Goal: Transaction & Acquisition: Purchase product/service

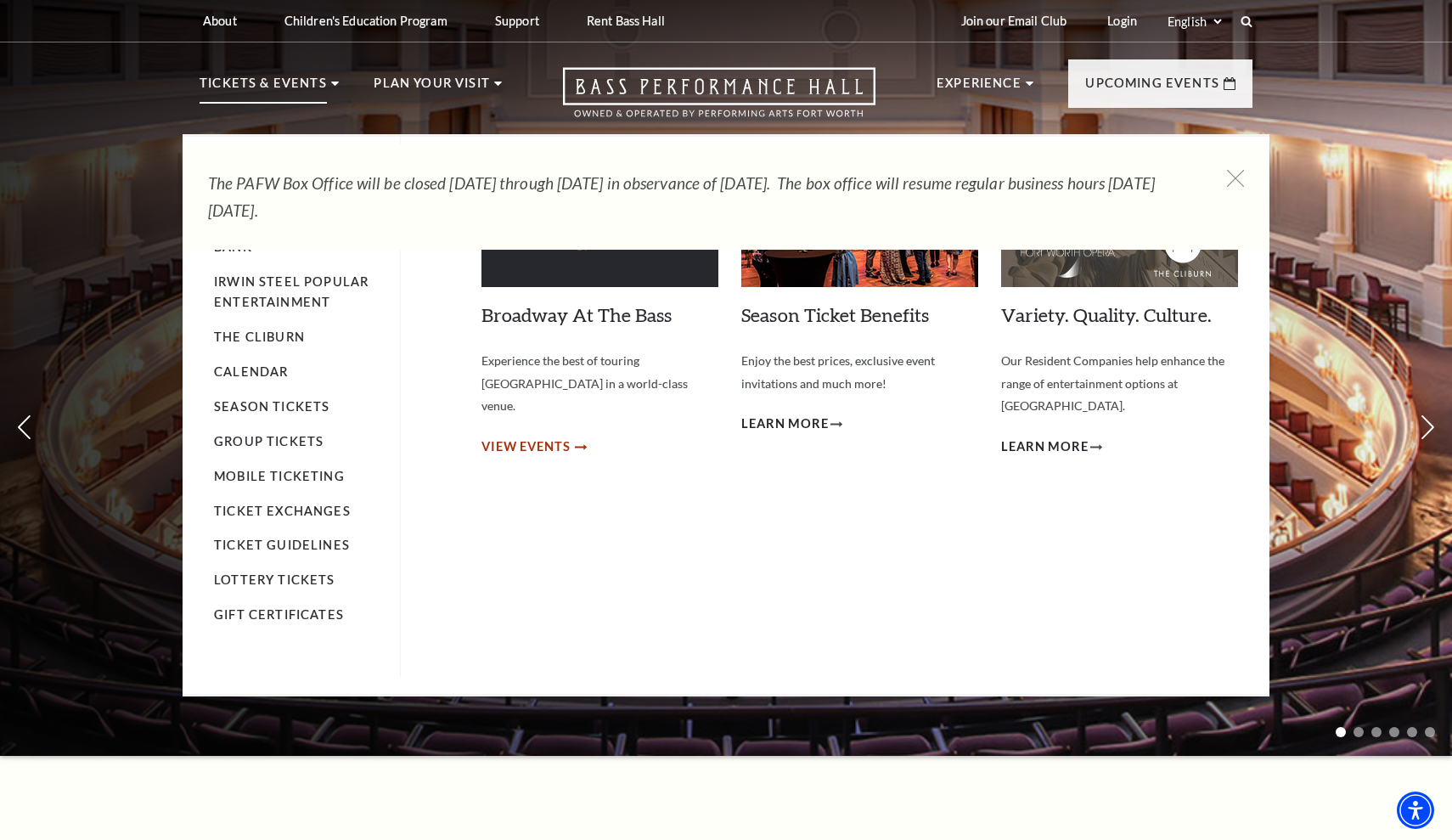
click at [520, 437] on span "View Events" at bounding box center [525, 448] width 89 height 22
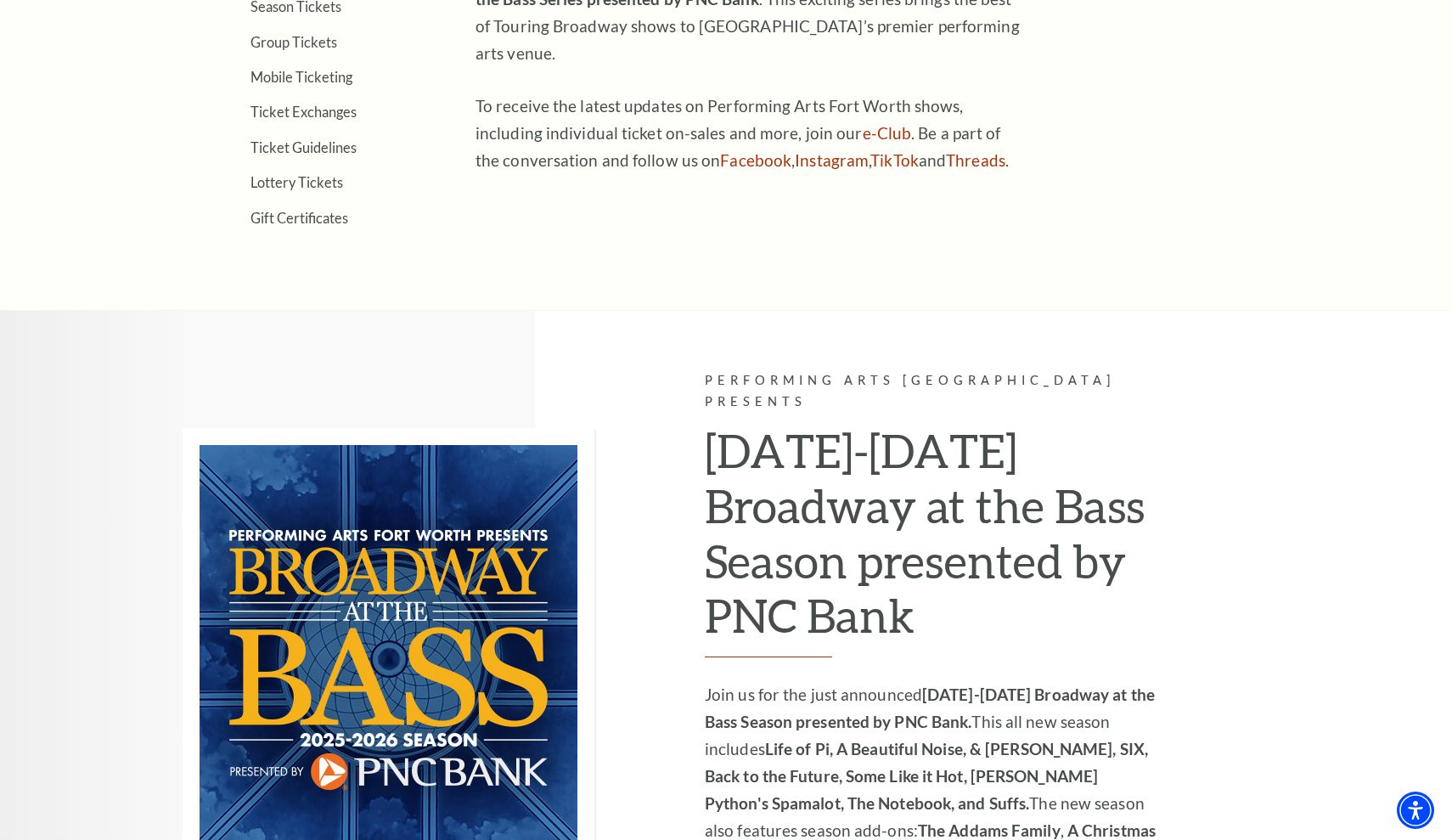
scroll to position [474, 0]
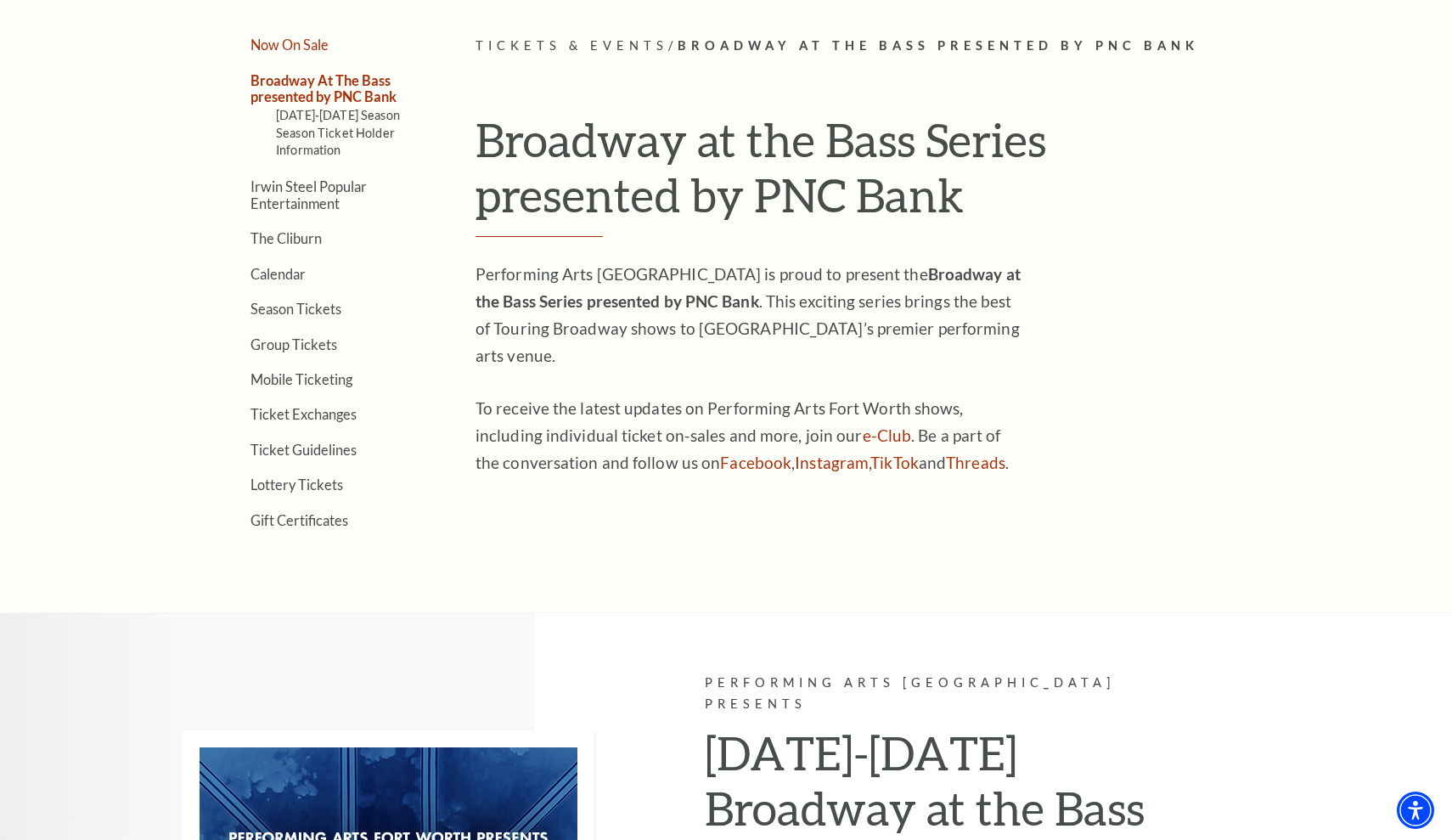
click at [308, 42] on link "Now On Sale" at bounding box center [290, 44] width 79 height 16
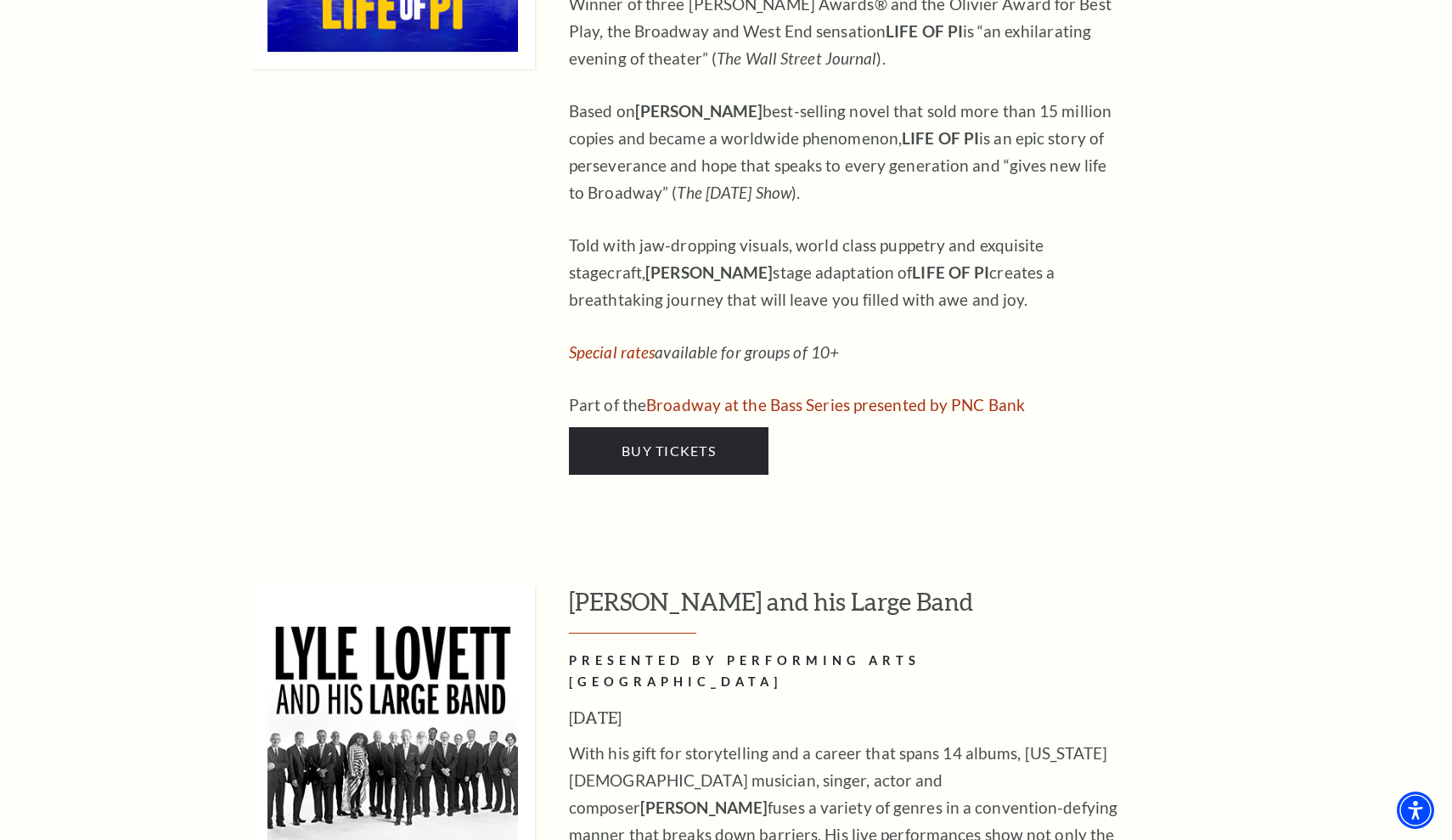
scroll to position [2339, 0]
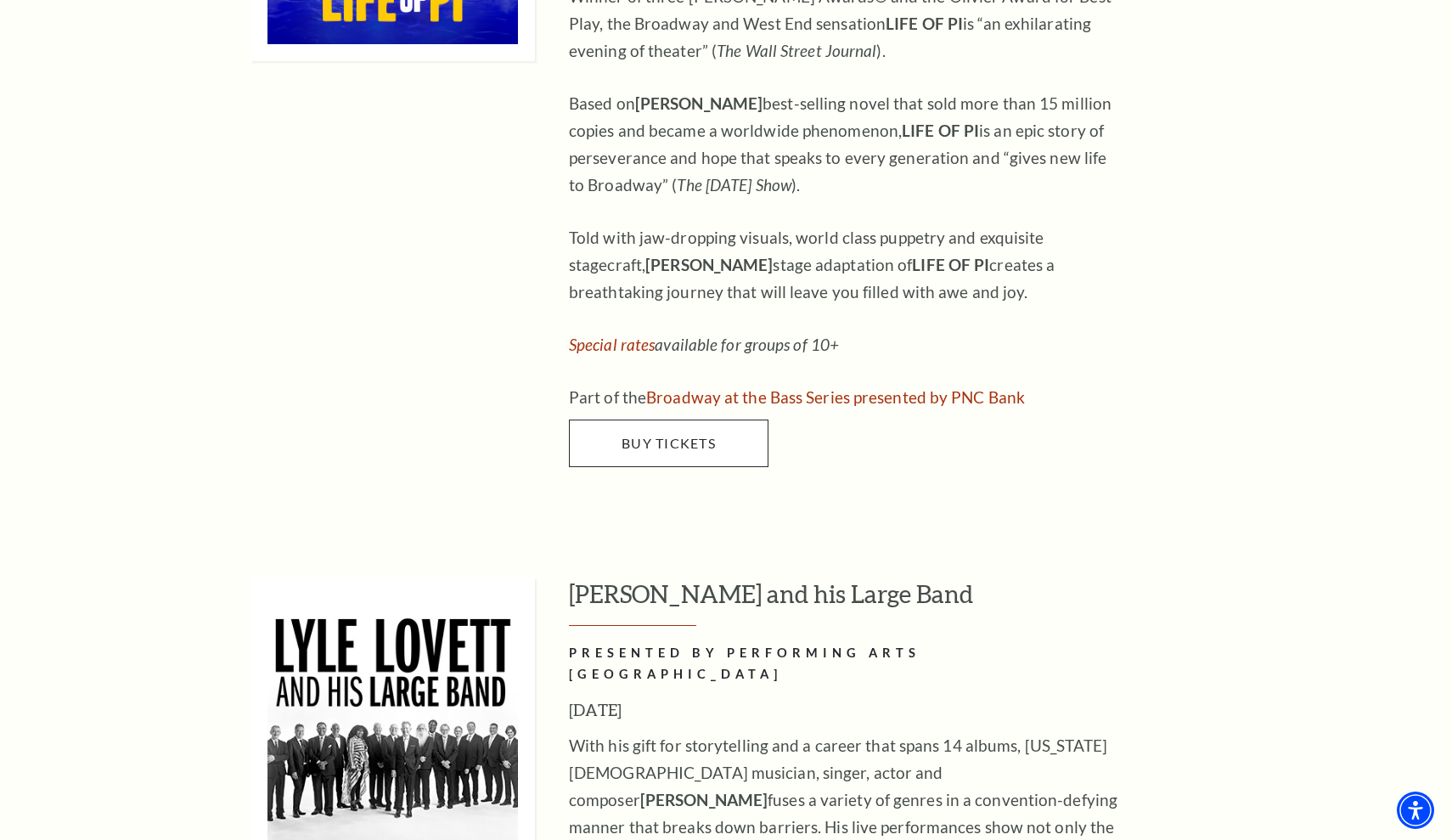
click at [687, 420] on link "Buy Tickets" at bounding box center [668, 443] width 199 height 48
